Goal: Check status: Check status

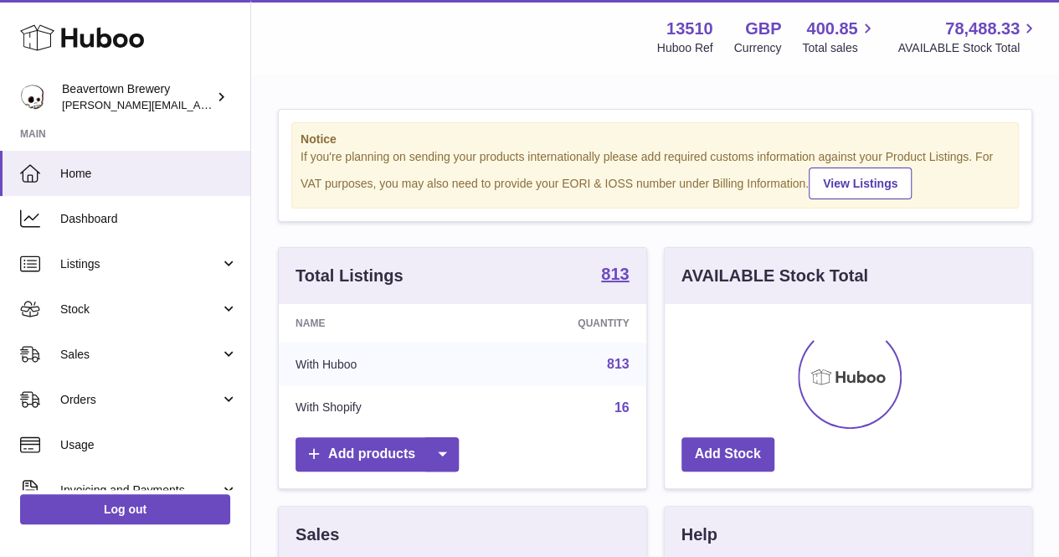
scroll to position [261, 367]
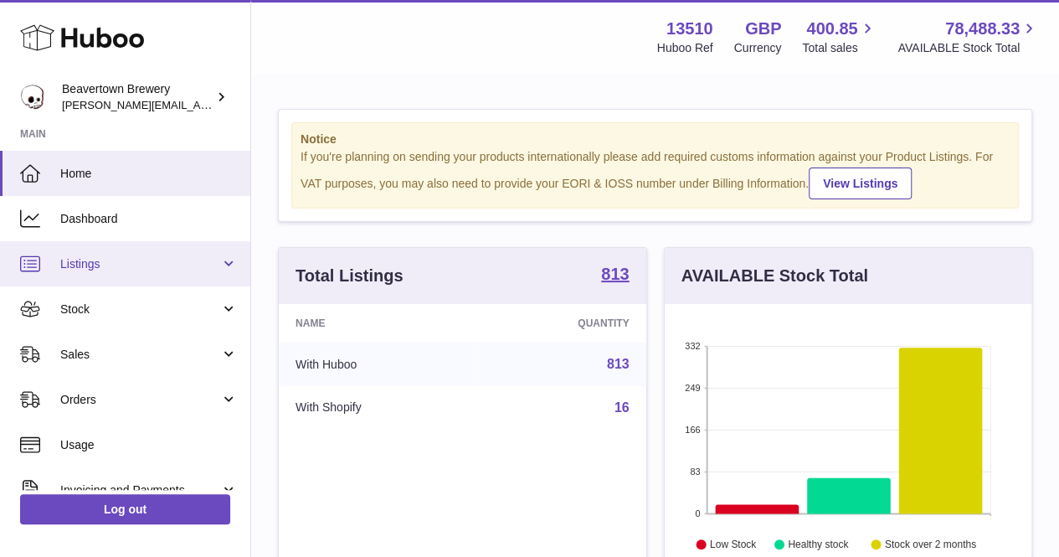
click at [131, 270] on span "Listings" at bounding box center [140, 264] width 160 height 16
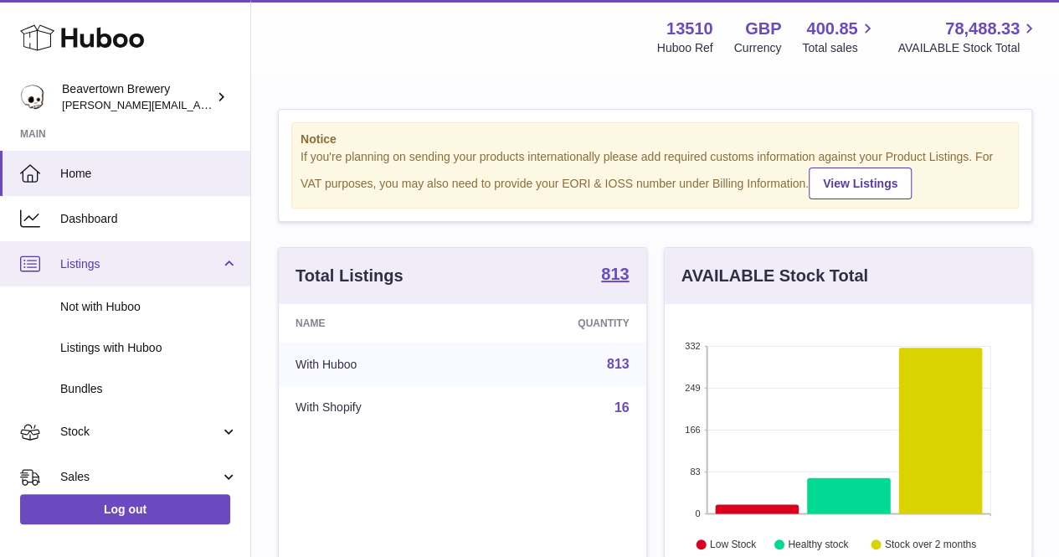
click at [131, 270] on span "Listings" at bounding box center [140, 264] width 160 height 16
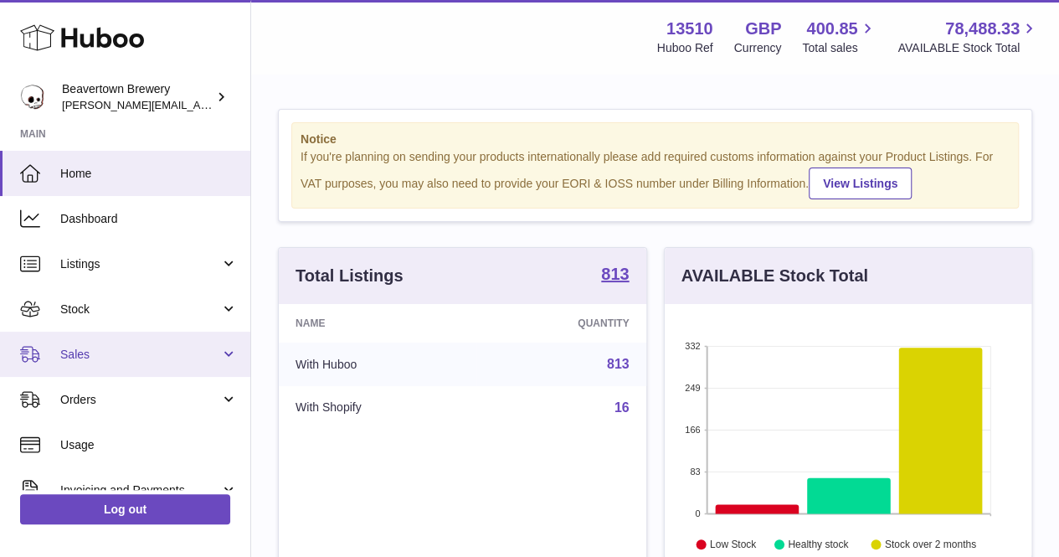
click at [123, 371] on link "Sales" at bounding box center [125, 353] width 250 height 45
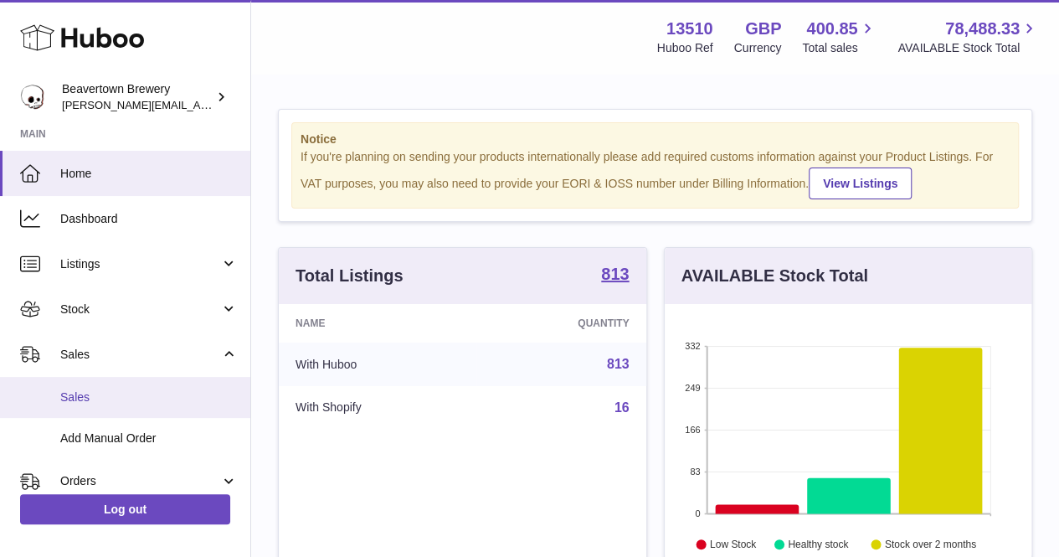
click at [138, 387] on link "Sales" at bounding box center [125, 397] width 250 height 41
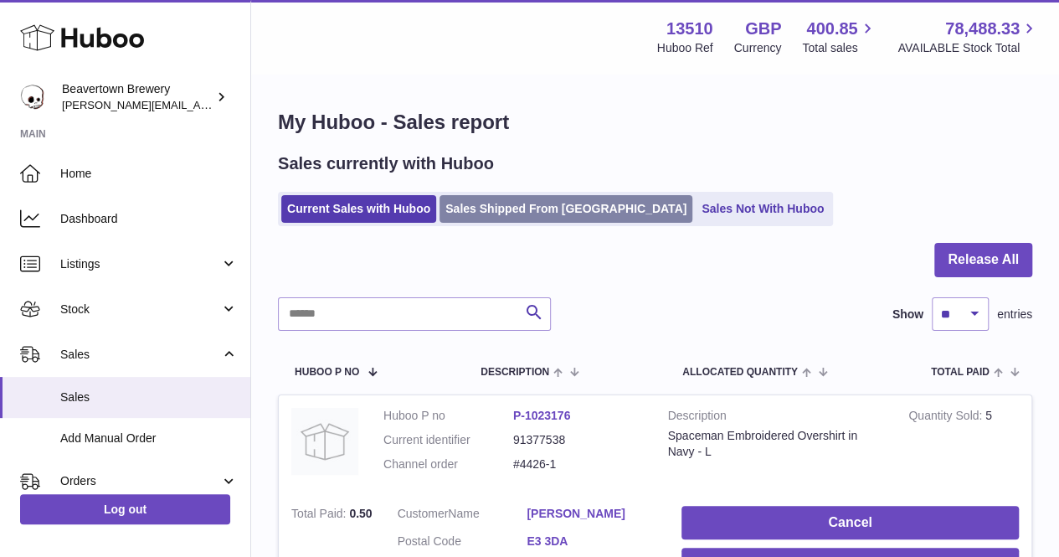
click at [506, 211] on link "Sales Shipped From [GEOGRAPHIC_DATA]" at bounding box center [565, 209] width 253 height 28
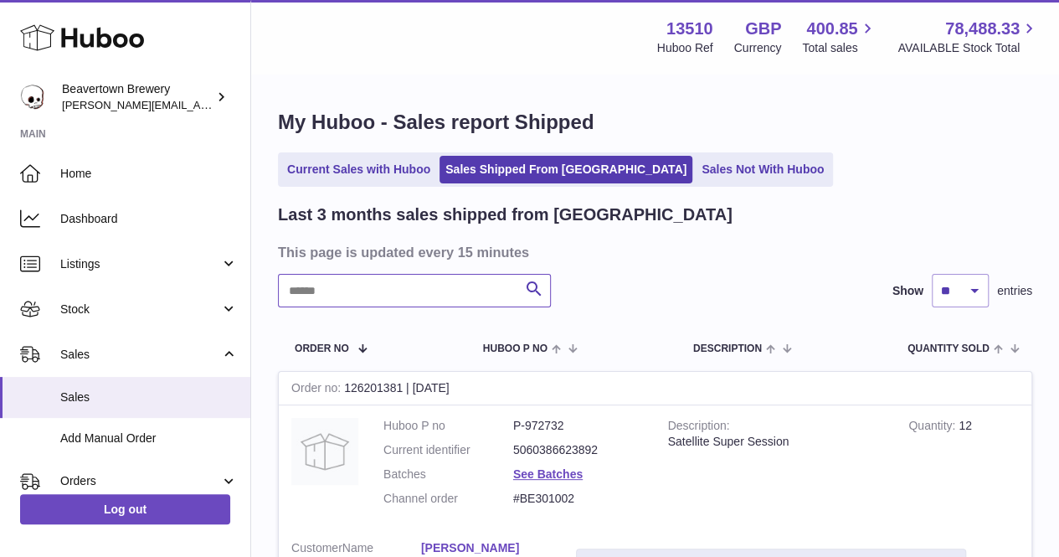
click at [423, 297] on input "text" at bounding box center [414, 290] width 273 height 33
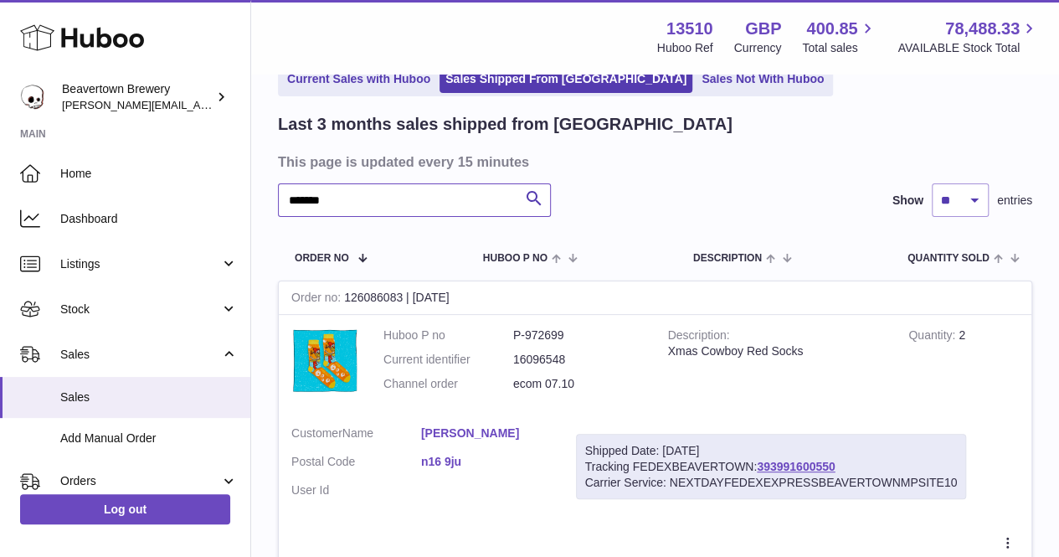
scroll to position [167, 0]
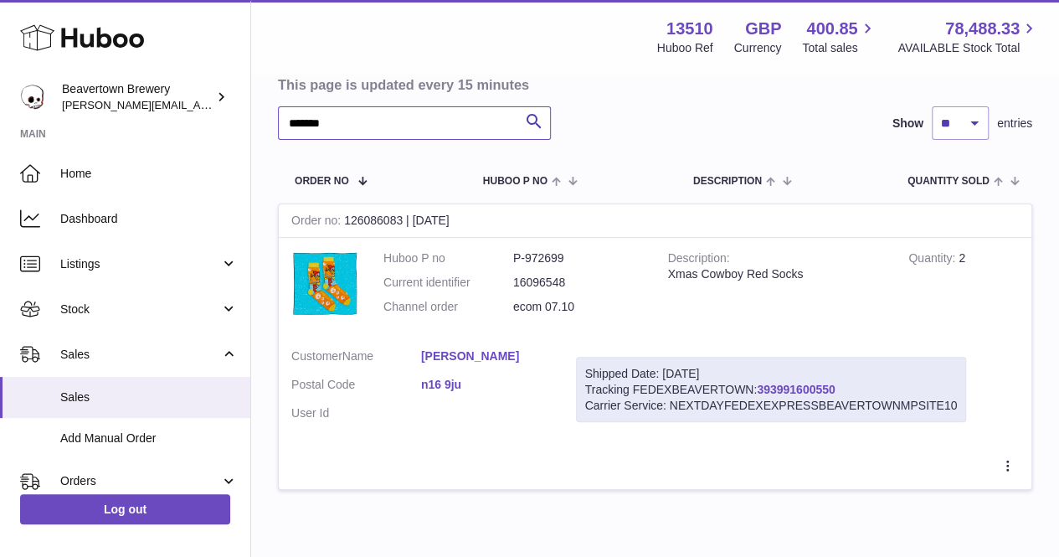
type input "*******"
click at [810, 384] on link "393991600550" at bounding box center [796, 388] width 78 height 13
